Goal: Task Accomplishment & Management: Use online tool/utility

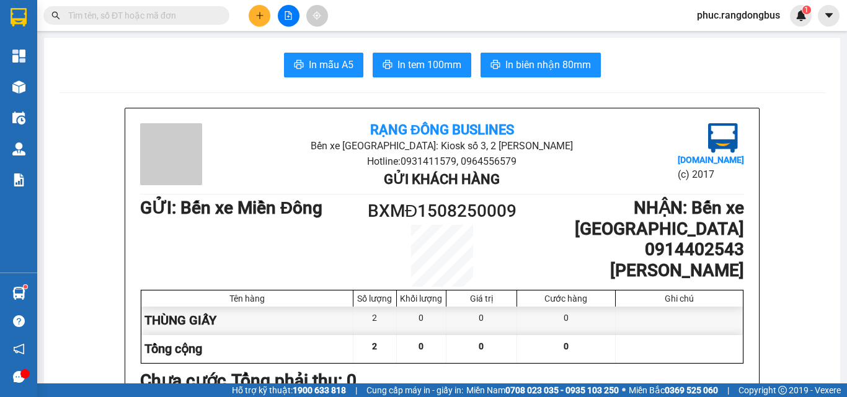
click at [258, 12] on icon "plus" at bounding box center [259, 15] width 9 height 9
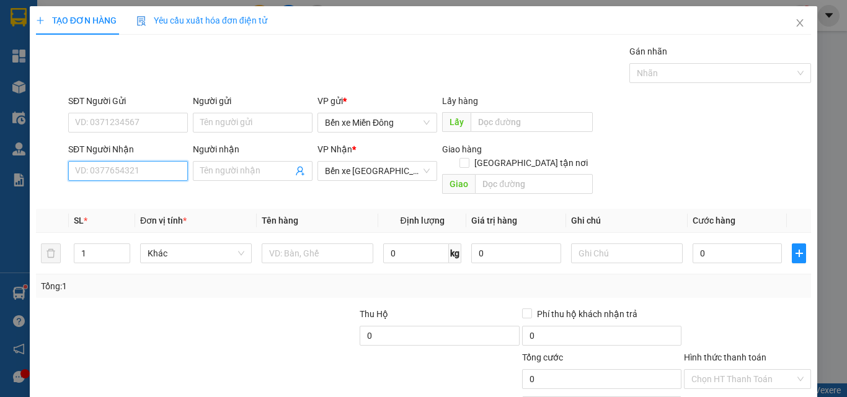
click at [167, 170] on input "SĐT Người Nhận" at bounding box center [128, 171] width 120 height 20
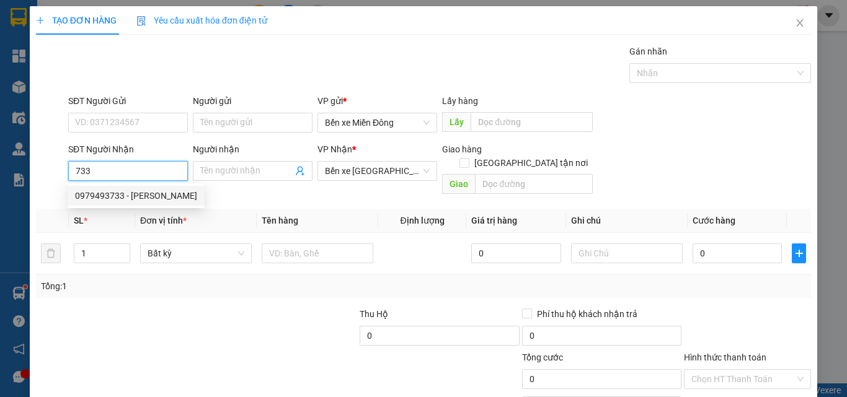
click at [162, 197] on div "0979493733 - [PERSON_NAME]" at bounding box center [136, 196] width 122 height 14
type input "0979493733"
type input "THẢO"
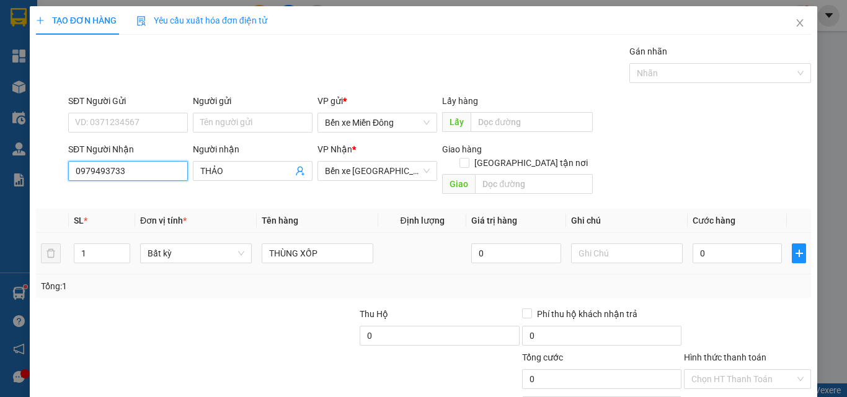
type input "0979493733"
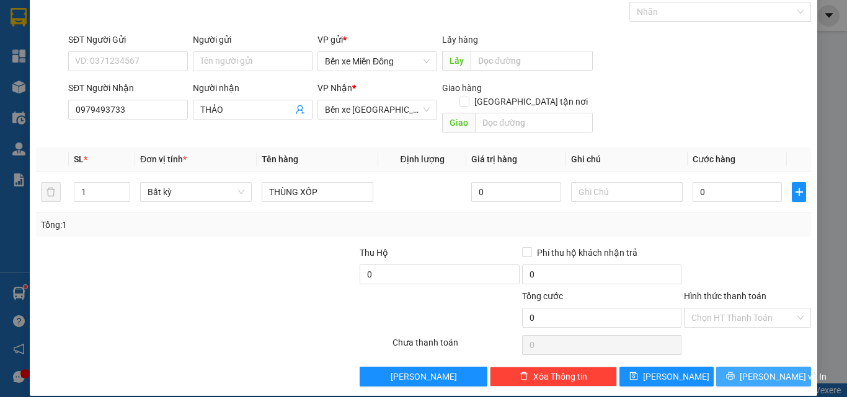
click at [769, 370] on span "[PERSON_NAME] và In" at bounding box center [783, 377] width 87 height 14
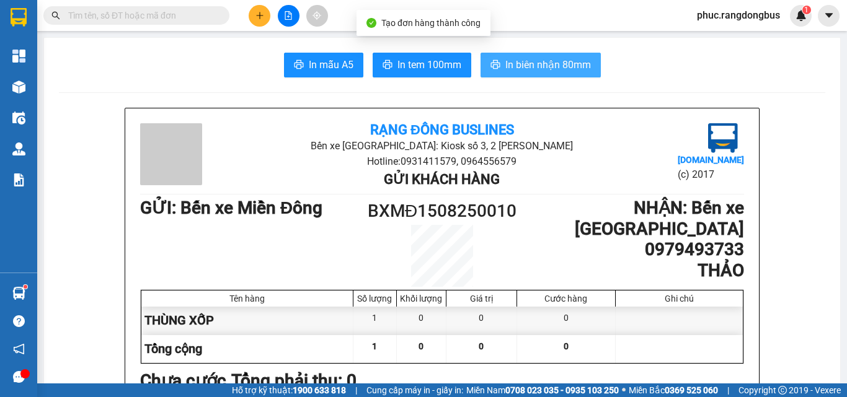
click at [576, 66] on span "In biên nhận 80mm" at bounding box center [548, 64] width 86 height 15
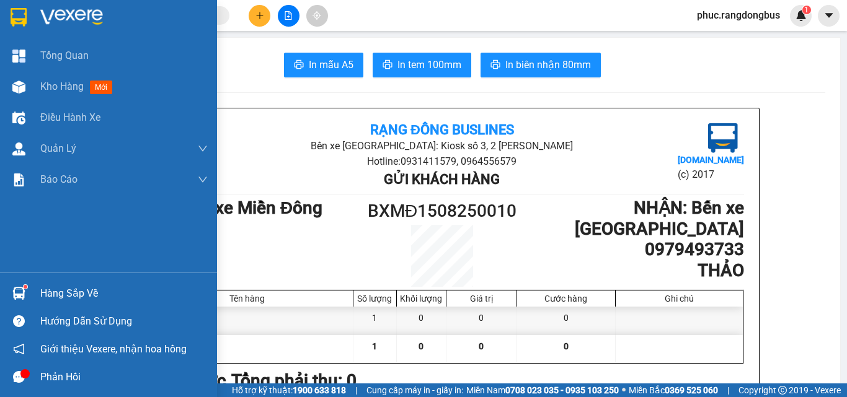
drag, startPoint x: 42, startPoint y: 89, endPoint x: 407, endPoint y: 392, distance: 475.0
click at [42, 86] on span "Kho hàng" at bounding box center [61, 87] width 43 height 12
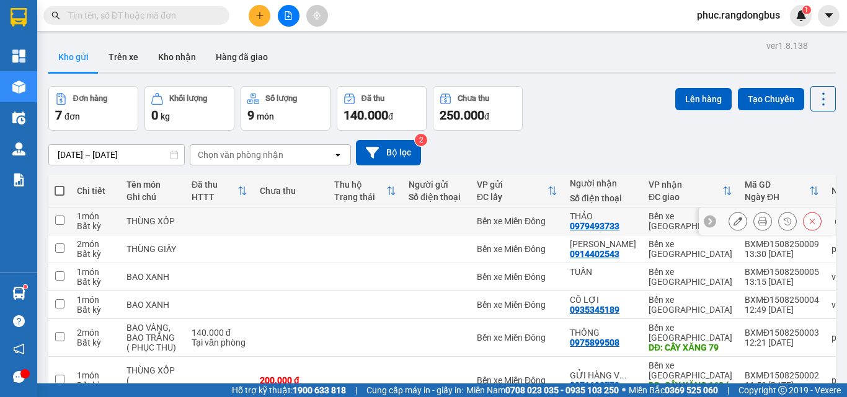
drag, startPoint x: 58, startPoint y: 219, endPoint x: 69, endPoint y: 236, distance: 20.5
click at [60, 220] on input "checkbox" at bounding box center [59, 220] width 9 height 9
checkbox input "true"
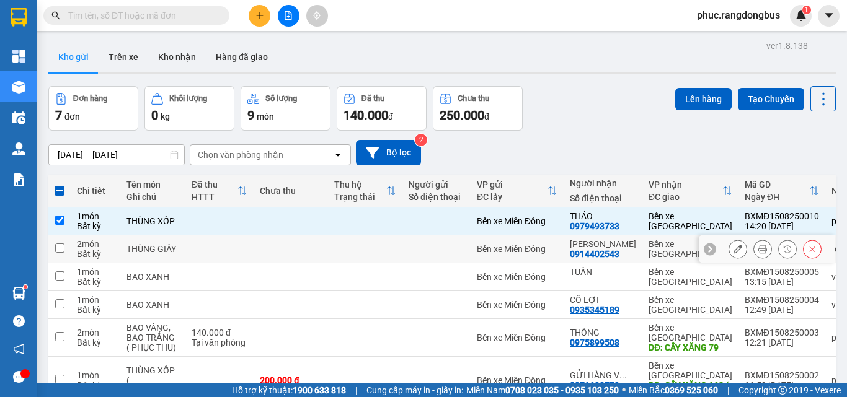
drag, startPoint x: 63, startPoint y: 249, endPoint x: 267, endPoint y: 235, distance: 205.1
click at [63, 249] on input "checkbox" at bounding box center [59, 248] width 9 height 9
checkbox input "true"
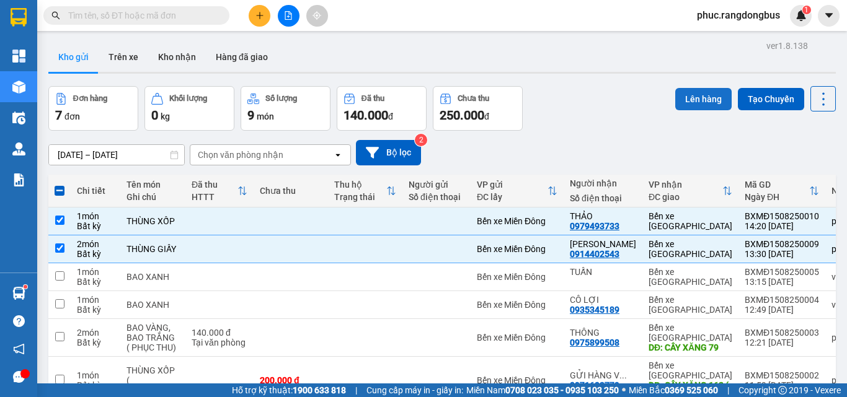
click at [709, 104] on button "Lên hàng" at bounding box center [703, 99] width 56 height 22
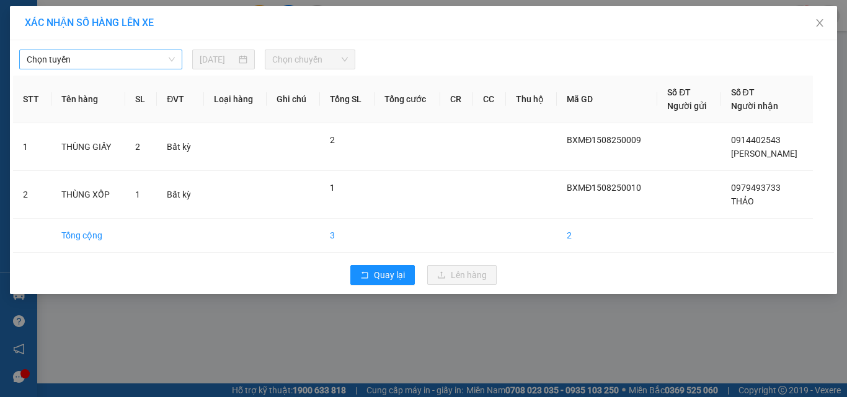
drag, startPoint x: 159, startPoint y: 70, endPoint x: 151, endPoint y: 65, distance: 10.0
click at [157, 69] on div "Chọn tuyến [DATE] Chọn chuyến STT Tên hàng SL ĐVT Loại hàng Ghi chú Tổng SL Tổn…" at bounding box center [423, 167] width 827 height 254
click at [93, 56] on span "Chọn tuyến" at bounding box center [101, 59] width 148 height 19
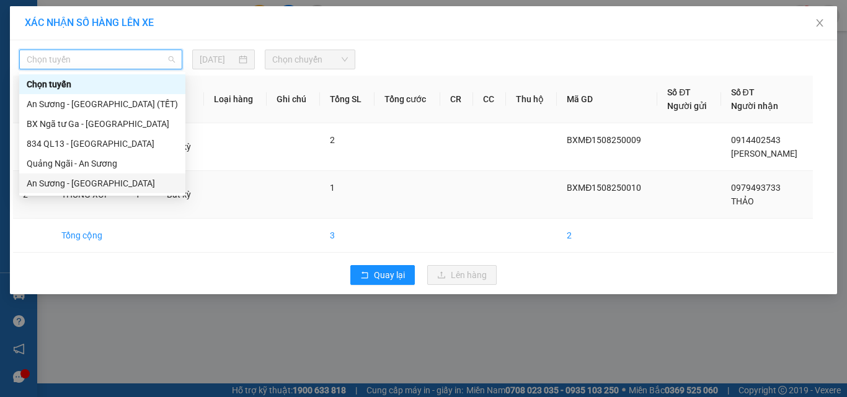
drag, startPoint x: 95, startPoint y: 183, endPoint x: 106, endPoint y: 187, distance: 11.8
click at [95, 185] on div "An Sương - [GEOGRAPHIC_DATA]" at bounding box center [102, 184] width 151 height 14
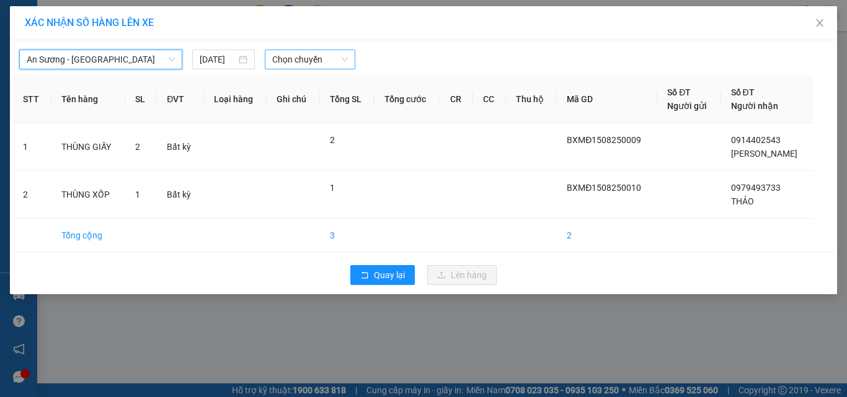
click at [306, 60] on span "Chọn chuyến" at bounding box center [310, 59] width 76 height 19
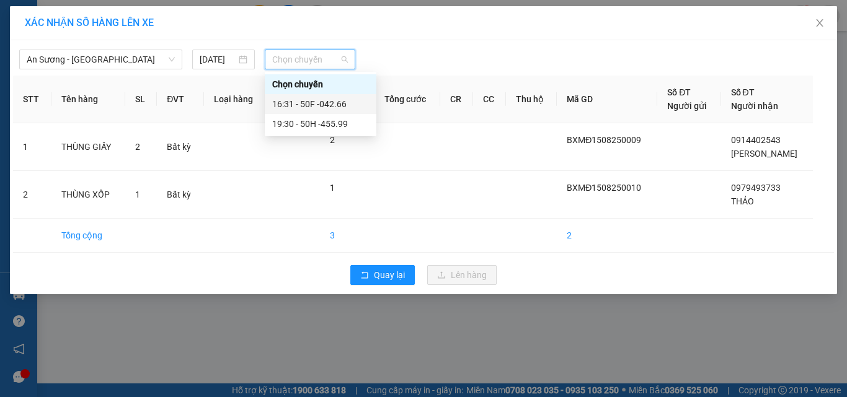
drag, startPoint x: 336, startPoint y: 106, endPoint x: 353, endPoint y: 128, distance: 27.9
click at [337, 106] on div "16:31 - 50F -042.66" at bounding box center [320, 104] width 97 height 14
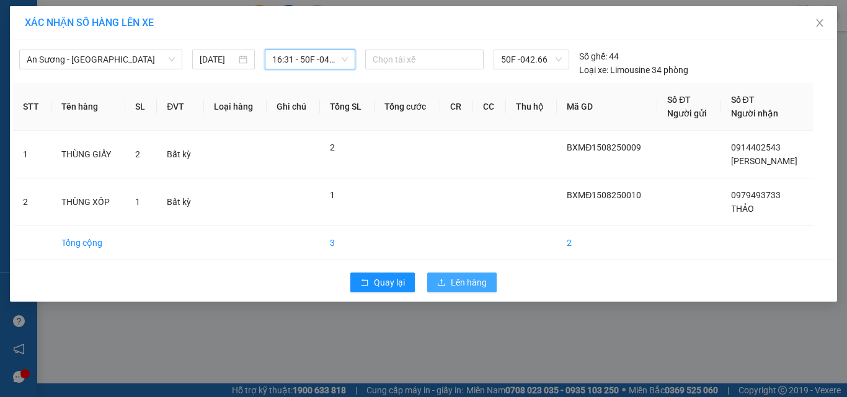
click at [448, 285] on button "Lên hàng" at bounding box center [461, 283] width 69 height 20
